Goal: Navigation & Orientation: Understand site structure

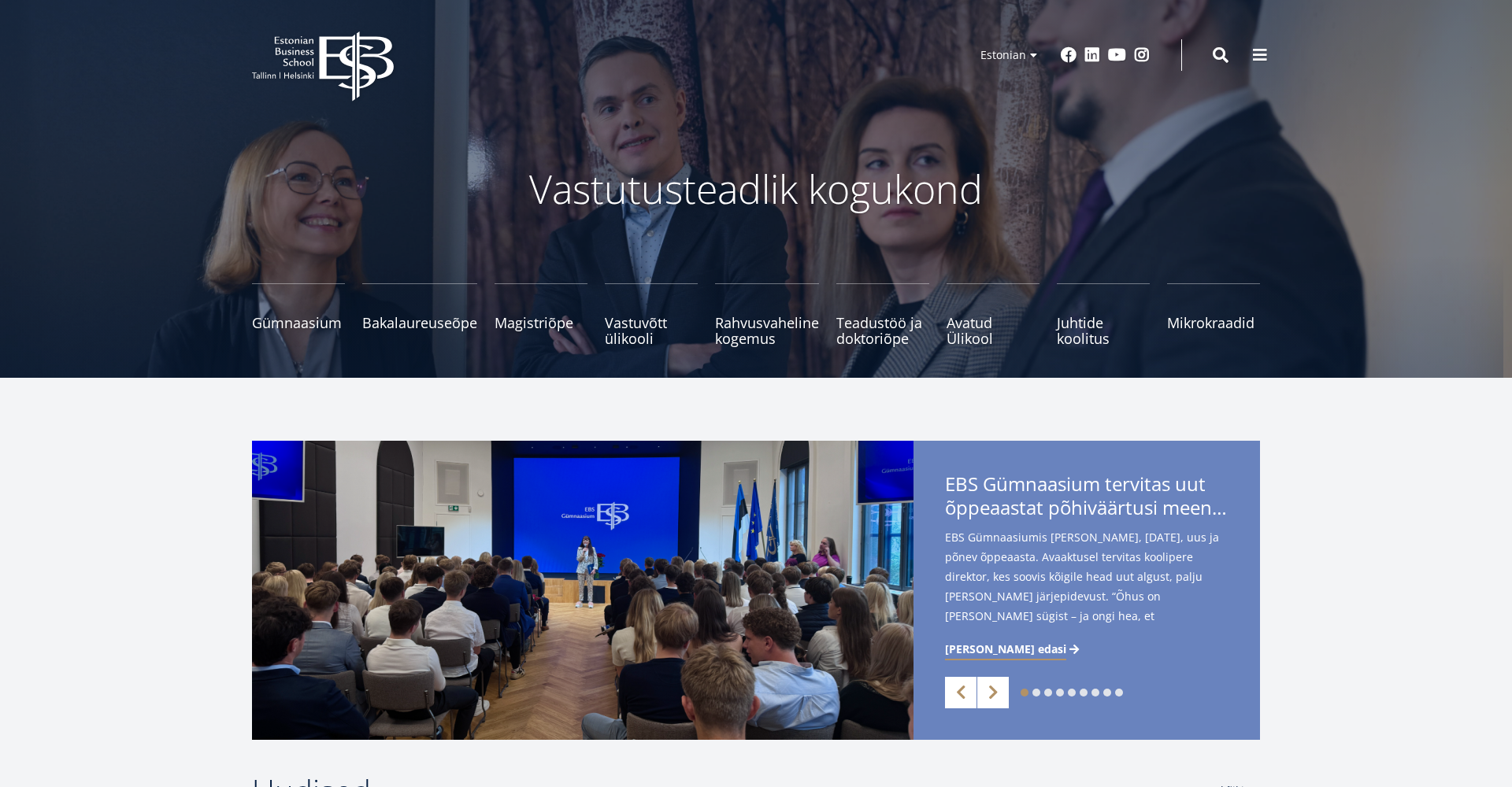
click at [365, 61] on icon "EBS Logo Created with Sketch." at bounding box center [323, 66] width 142 height 70
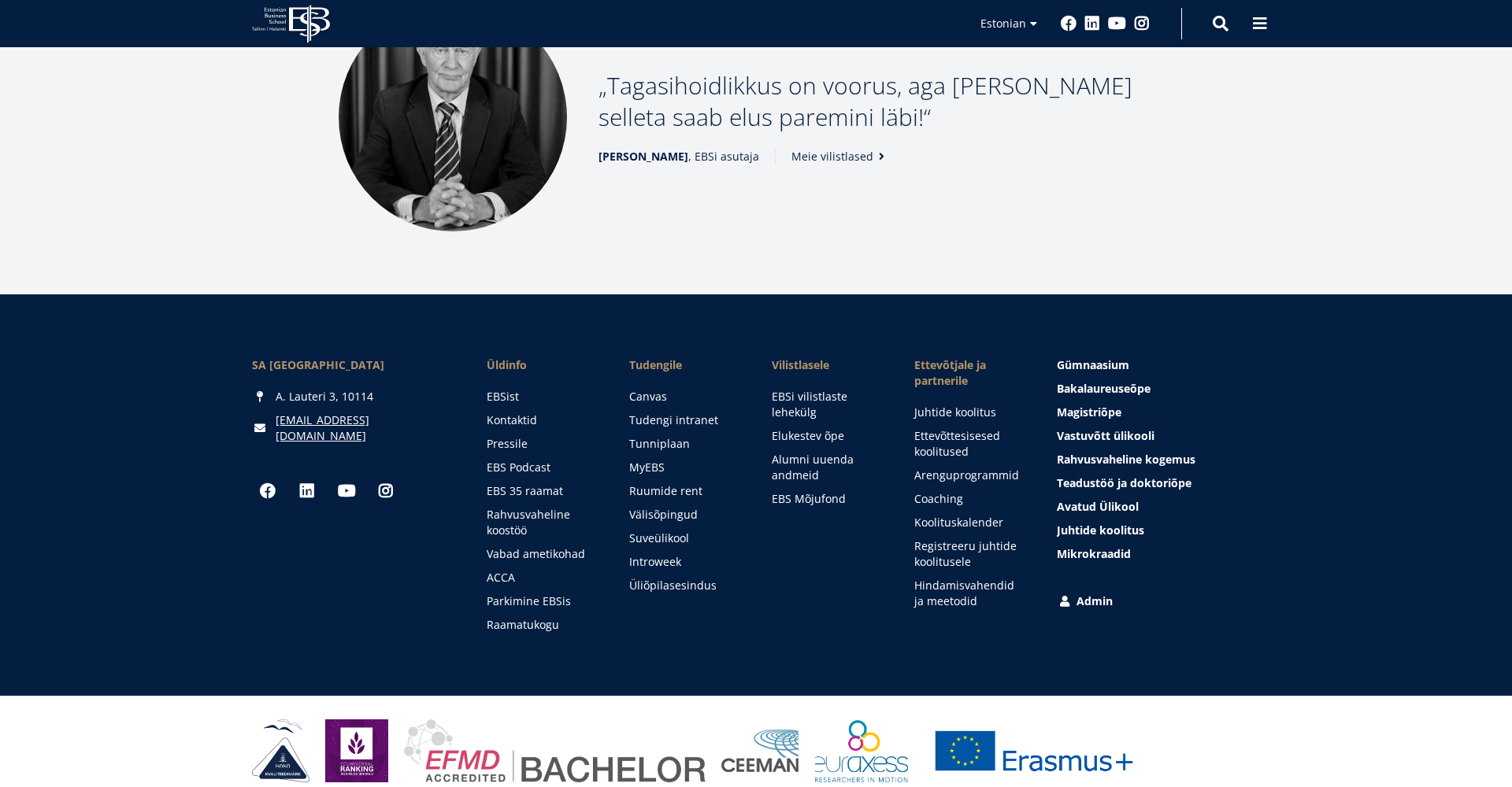
scroll to position [2102, 0]
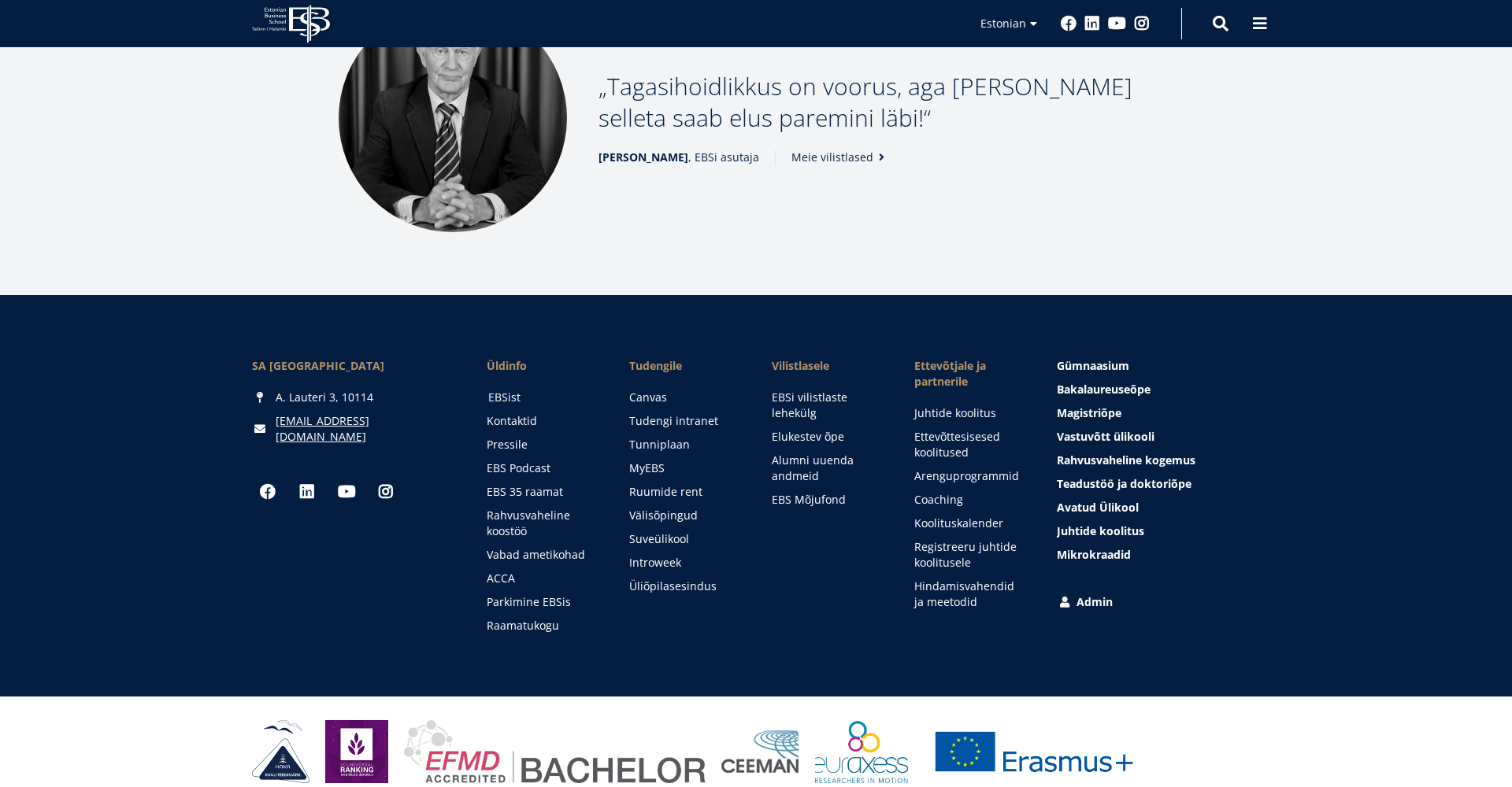
click at [502, 389] on link "EBSist" at bounding box center [543, 397] width 111 height 16
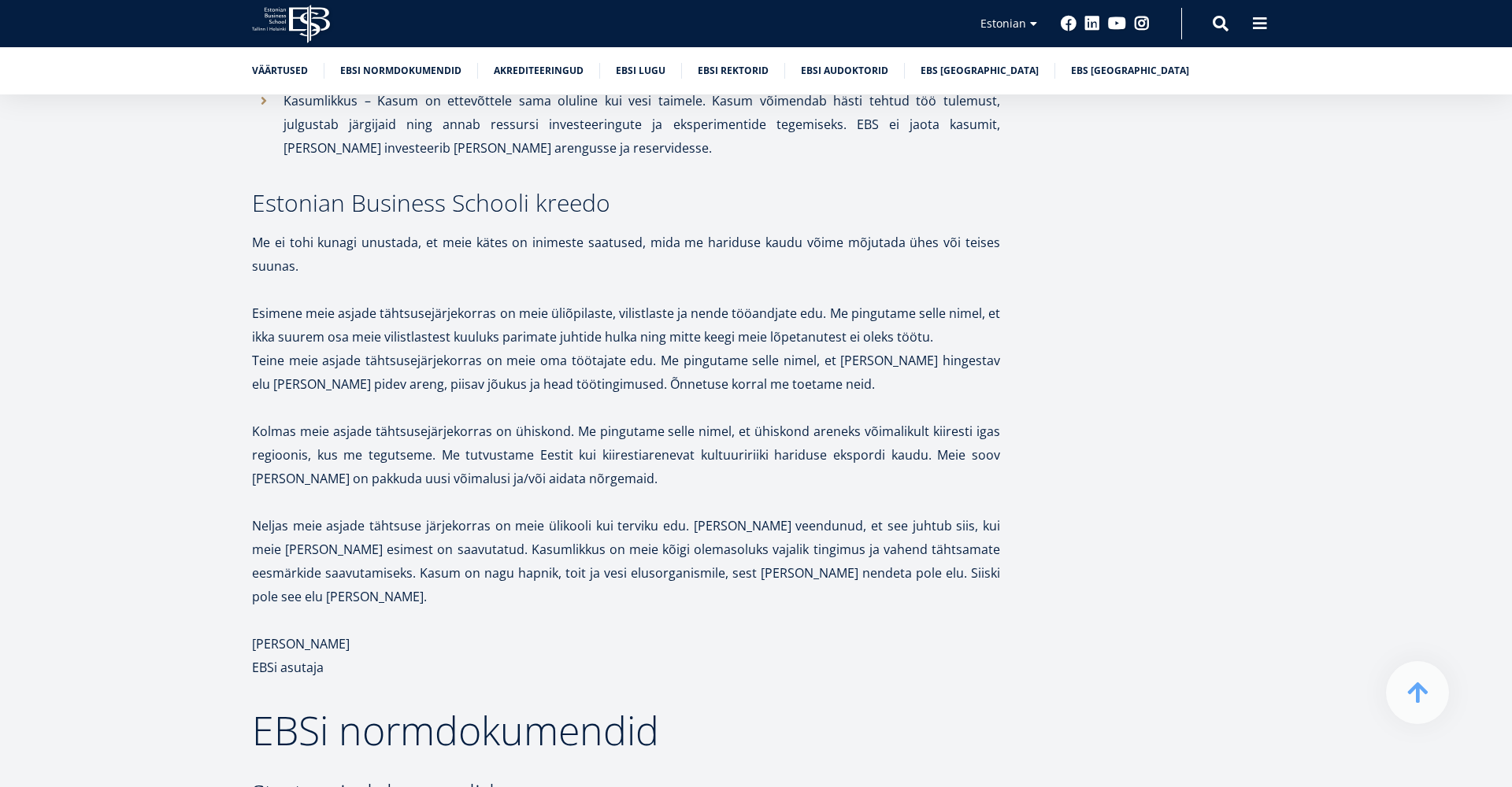
scroll to position [1156, 0]
